Goal: Task Accomplishment & Management: Manage account settings

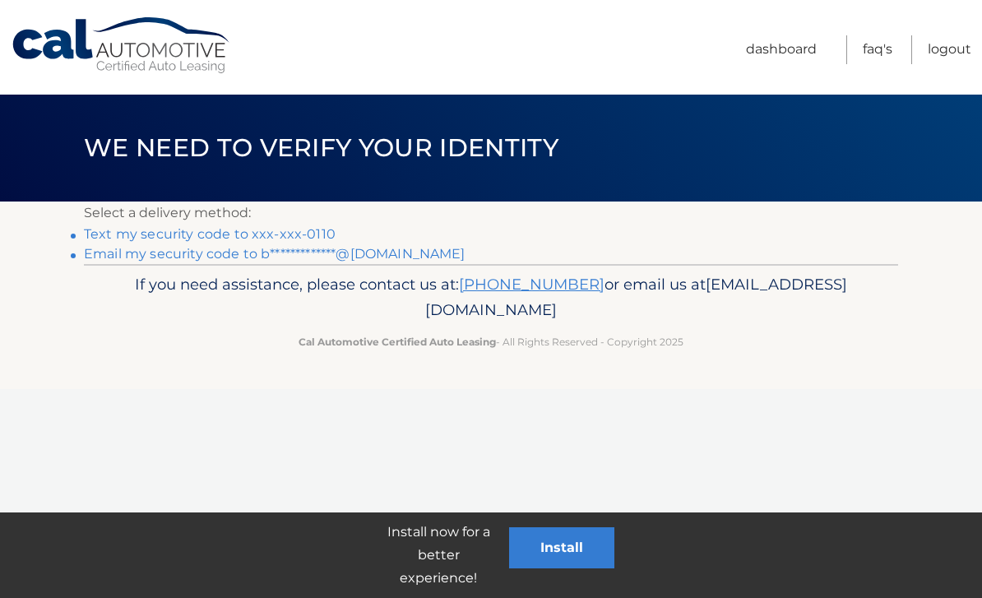
click at [249, 230] on link "Text my security code to xxx-xxx-0110" at bounding box center [210, 234] width 252 height 16
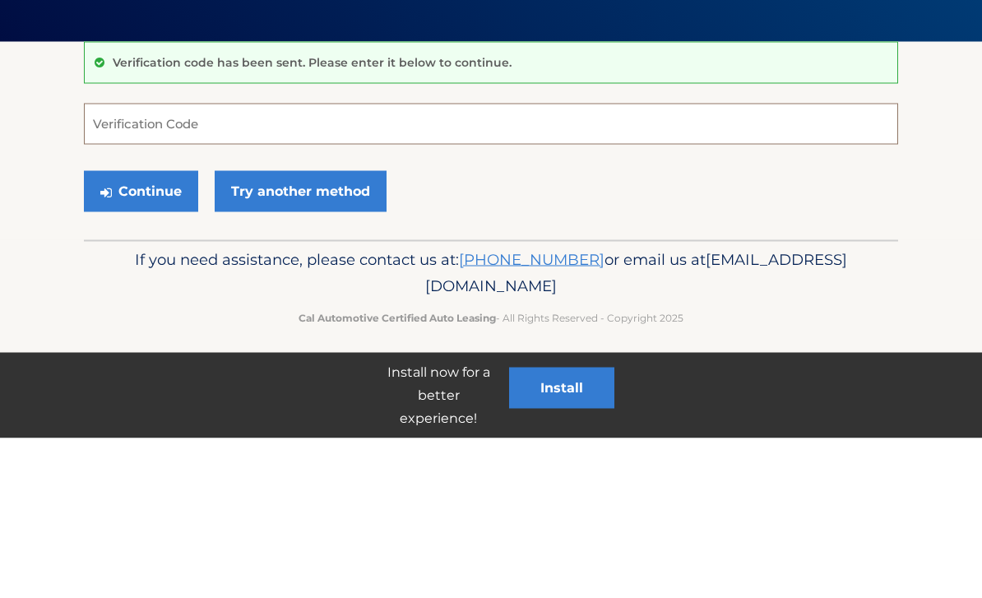
click at [523, 263] on input "Verification Code" at bounding box center [491, 283] width 814 height 41
type input "763258"
click at [141, 331] on button "Continue" at bounding box center [141, 351] width 114 height 41
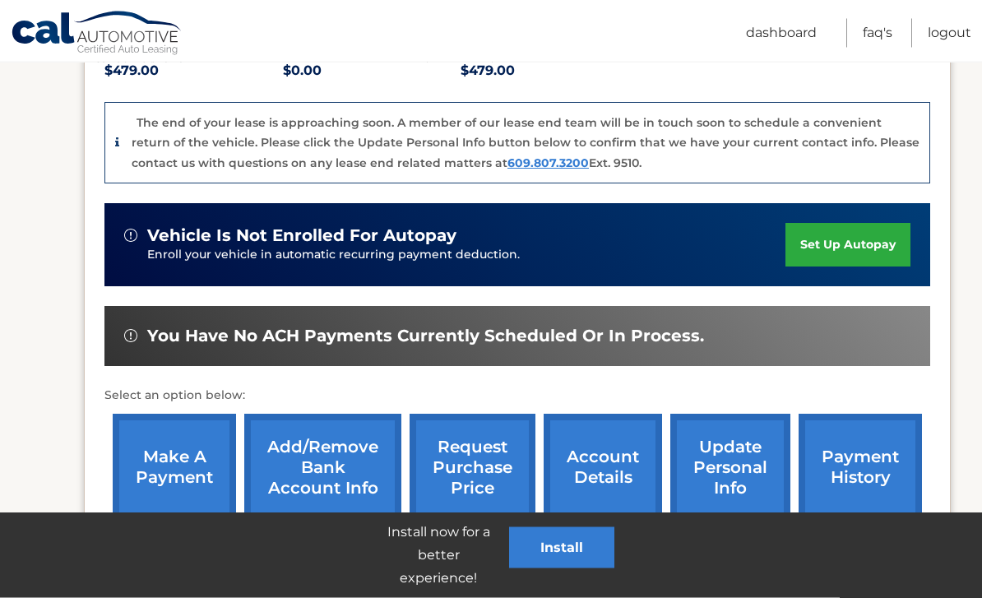
scroll to position [443, 0]
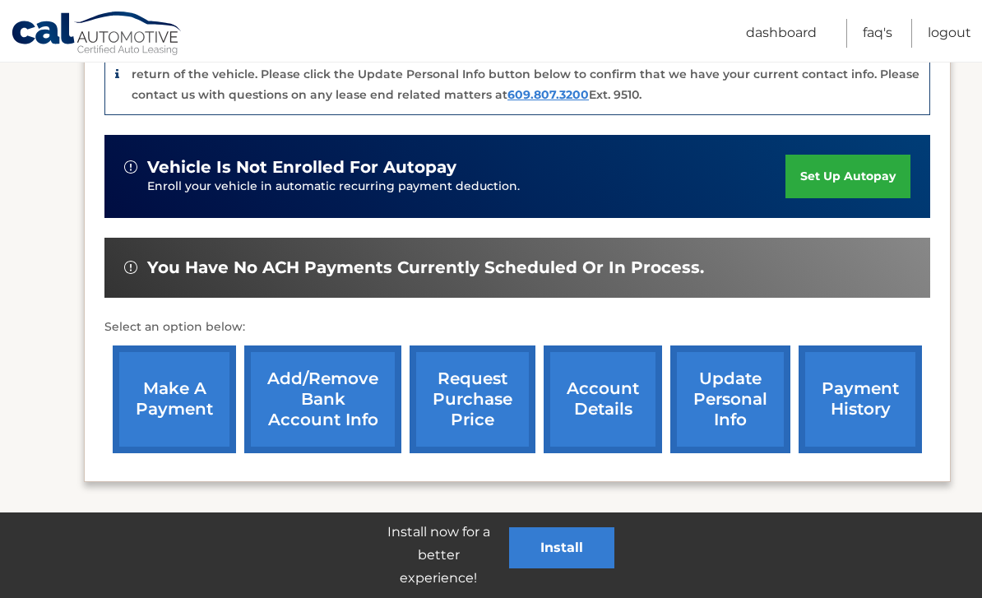
click at [613, 424] on link "account details" at bounding box center [603, 399] width 118 height 108
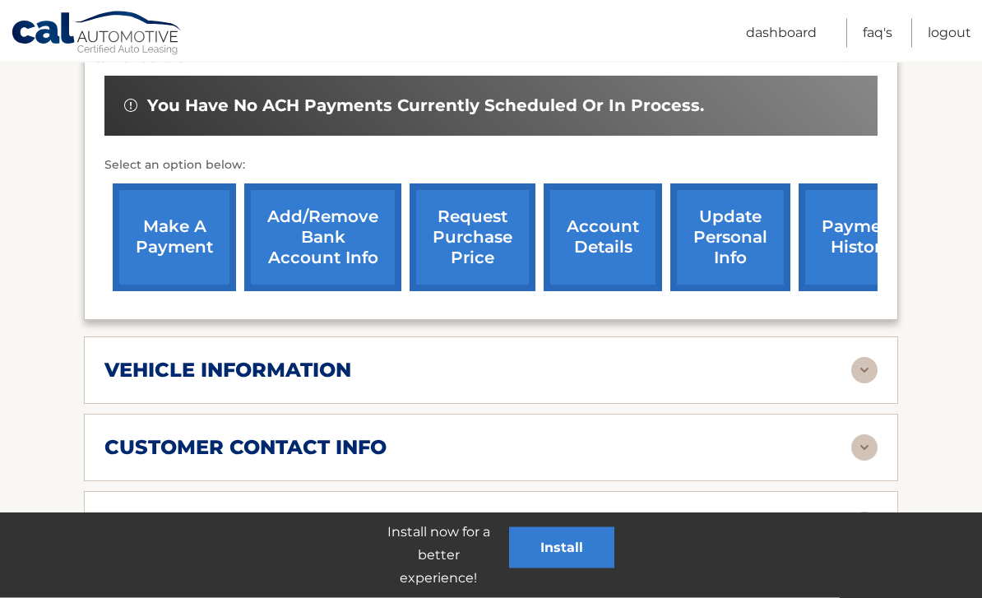
scroll to position [525, 0]
click at [580, 253] on link "account details" at bounding box center [603, 237] width 118 height 108
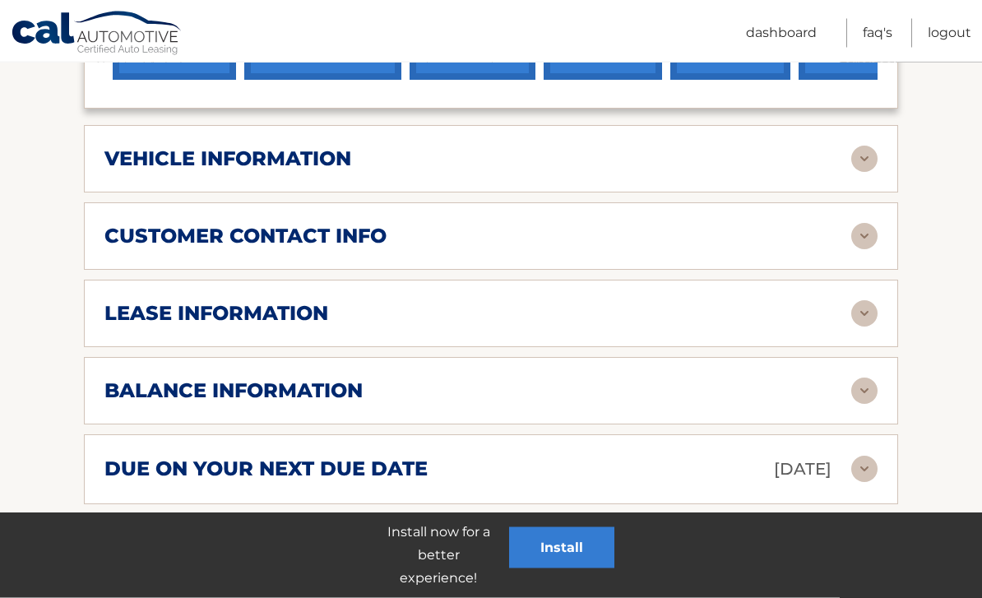
scroll to position [736, 0]
click at [869, 394] on img at bounding box center [864, 391] width 26 height 26
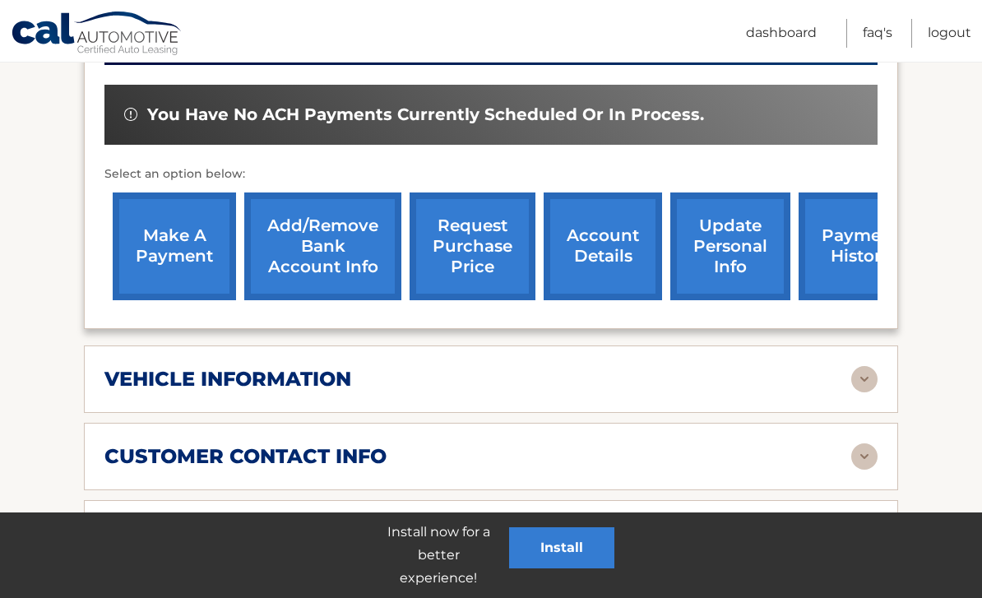
scroll to position [515, 0]
click at [183, 245] on link "make a payment" at bounding box center [174, 247] width 123 height 108
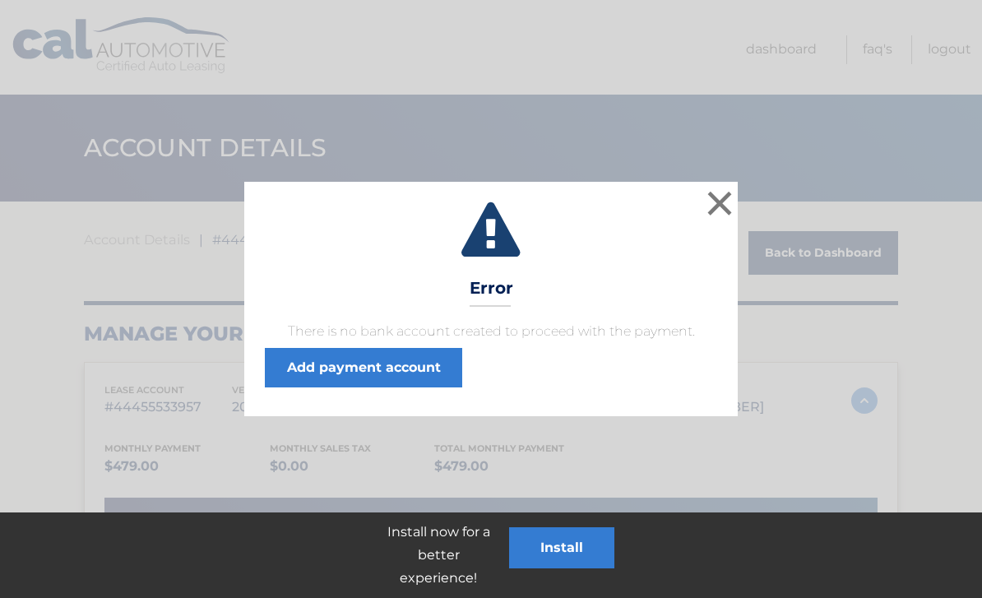
click at [723, 195] on button "×" at bounding box center [719, 203] width 33 height 33
